Goal: Task Accomplishment & Management: Complete application form

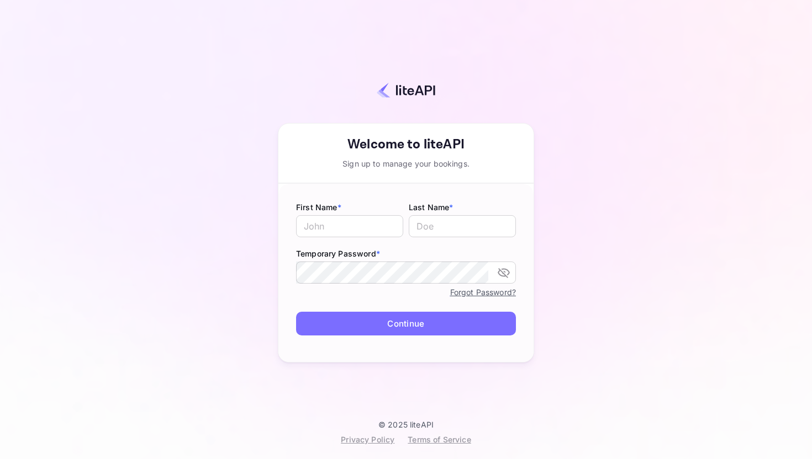
click at [369, 214] on div "First Name * ​" at bounding box center [349, 221] width 107 height 38
click at [367, 224] on input "text" at bounding box center [349, 226] width 107 height 22
type input "Nikhil"
click at [457, 225] on input "text" at bounding box center [462, 226] width 107 height 22
type input "Raj"
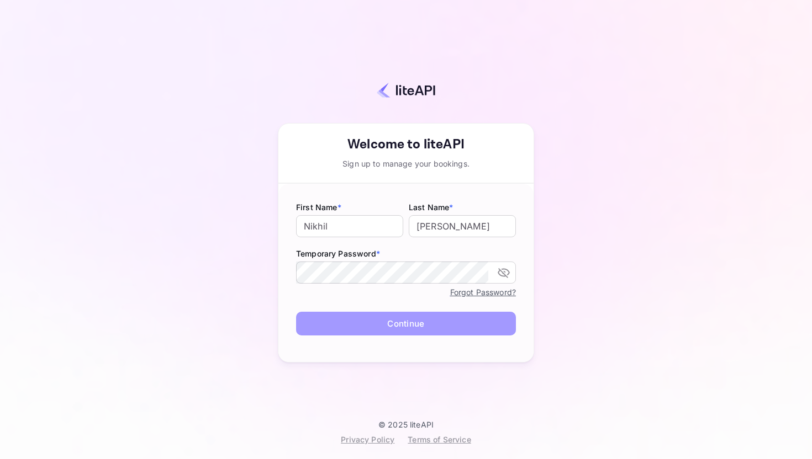
click at [428, 326] on button "Continue" at bounding box center [406, 324] width 220 height 24
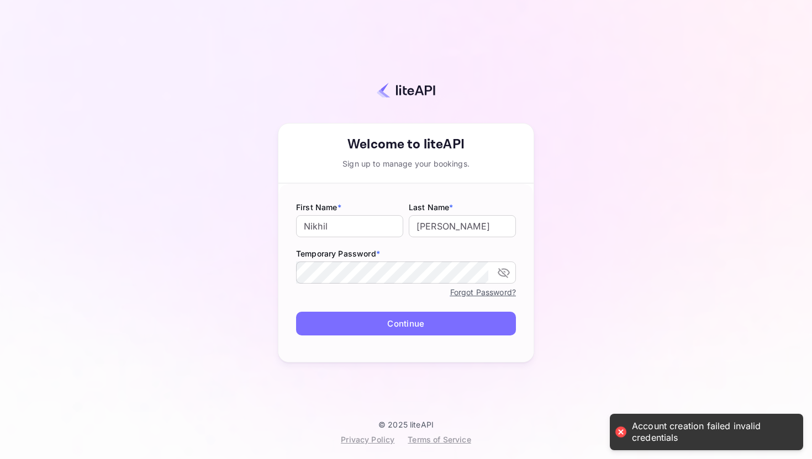
click at [465, 324] on button "Continue" at bounding box center [406, 324] width 220 height 24
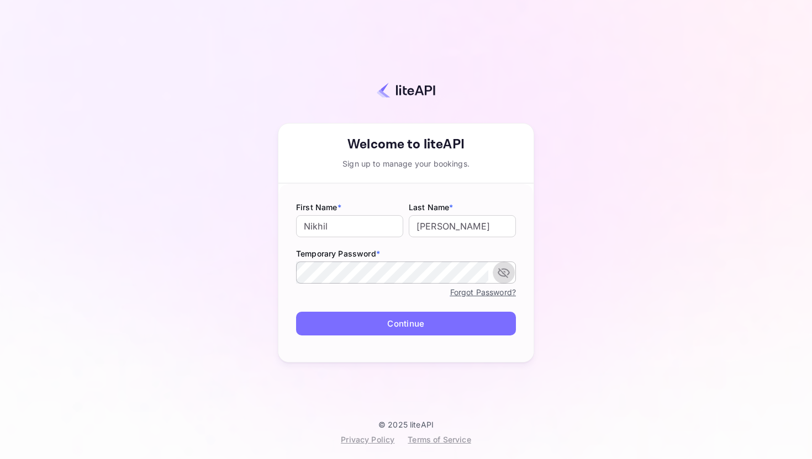
click at [503, 273] on icon "toggle password visibility" at bounding box center [503, 273] width 12 height 10
click at [460, 322] on button "Continue" at bounding box center [406, 324] width 220 height 24
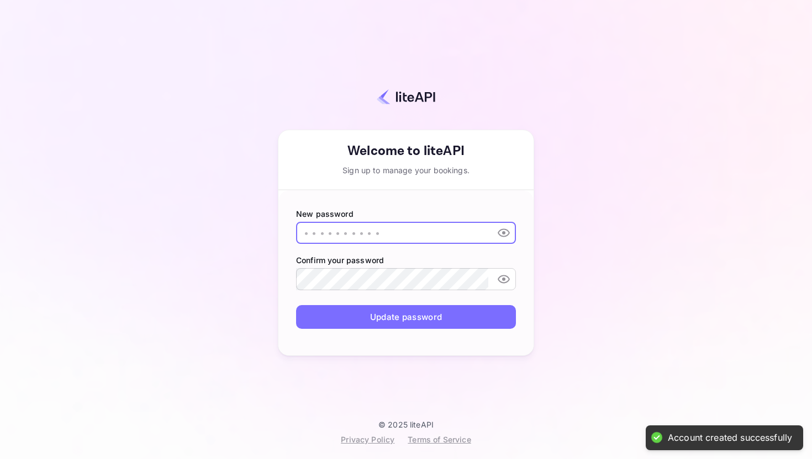
click at [402, 226] on input "text" at bounding box center [392, 233] width 192 height 22
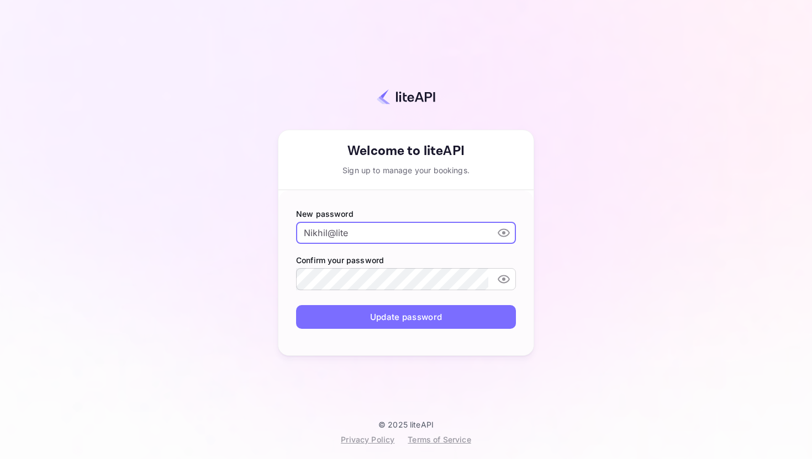
type input "Nikhil@lite"
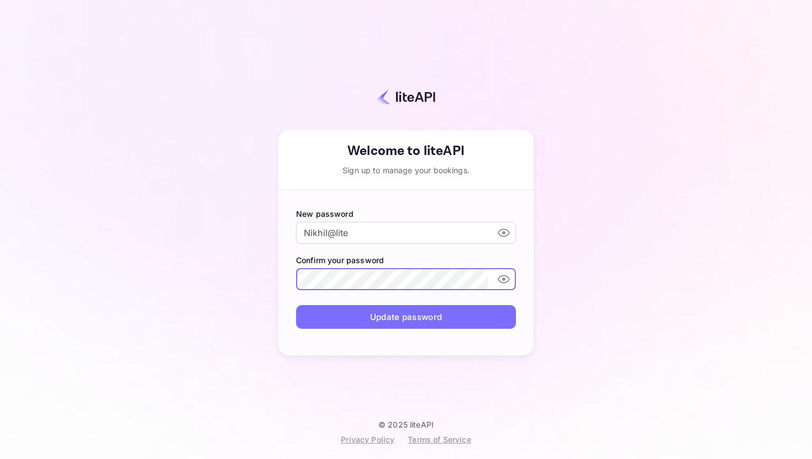
click button "Update password" at bounding box center [406, 317] width 220 height 24
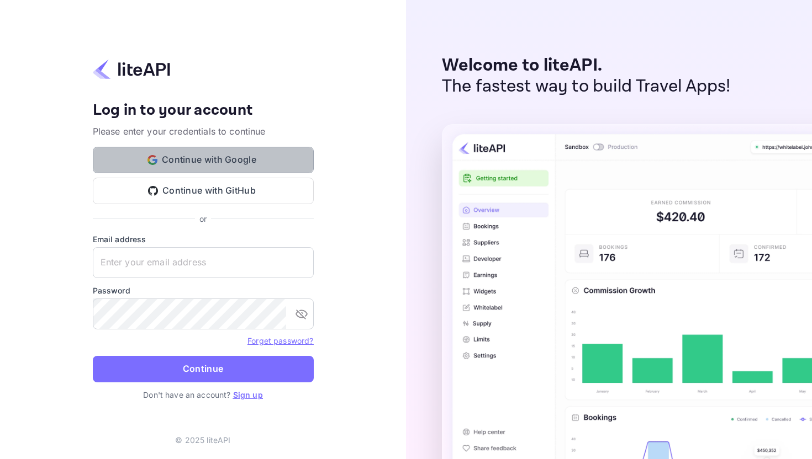
click at [271, 158] on button "Continue with Google" at bounding box center [203, 160] width 221 height 27
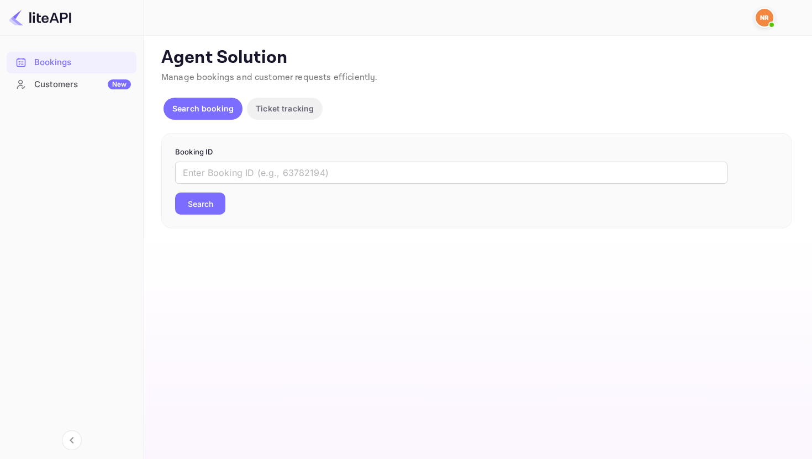
click at [84, 81] on div "Customers New" at bounding box center [82, 84] width 97 height 13
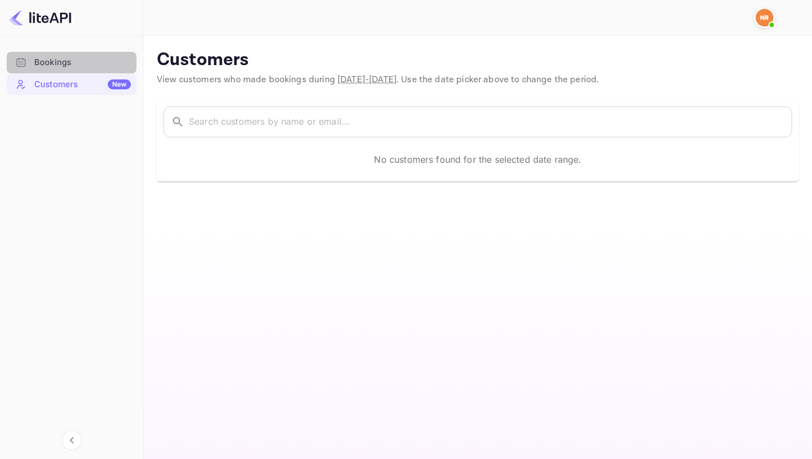
click at [80, 53] on div "Bookings" at bounding box center [72, 63] width 130 height 22
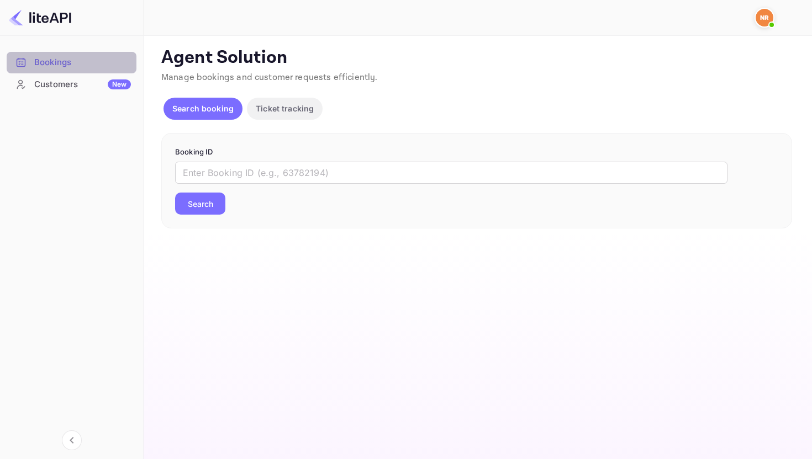
click at [82, 56] on div "Bookings" at bounding box center [82, 62] width 97 height 13
